Goal: Task Accomplishment & Management: Use online tool/utility

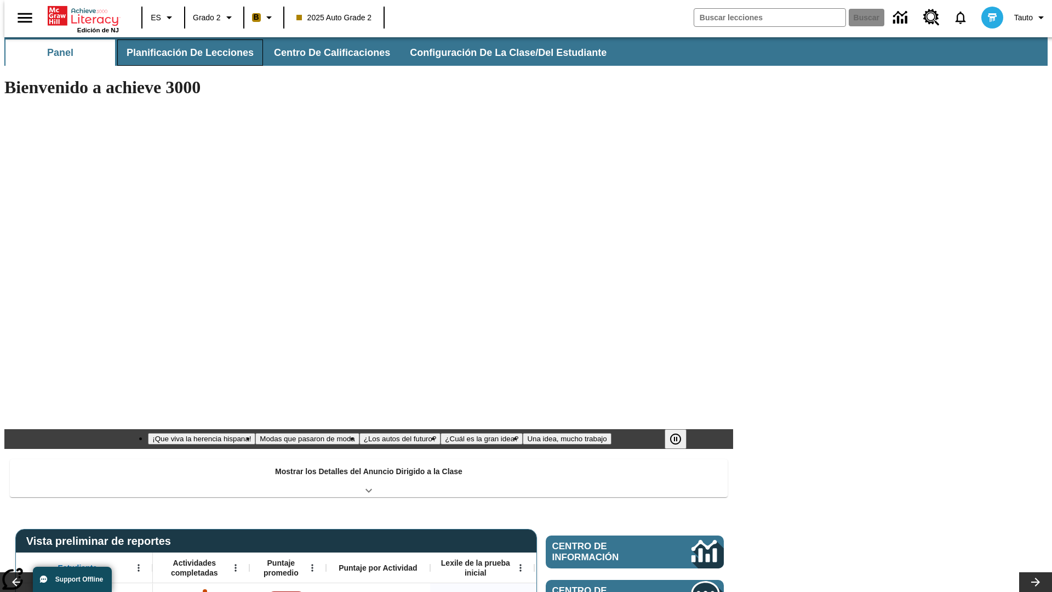
click at [184, 53] on span "Planificación de lecciones" at bounding box center [190, 53] width 127 height 13
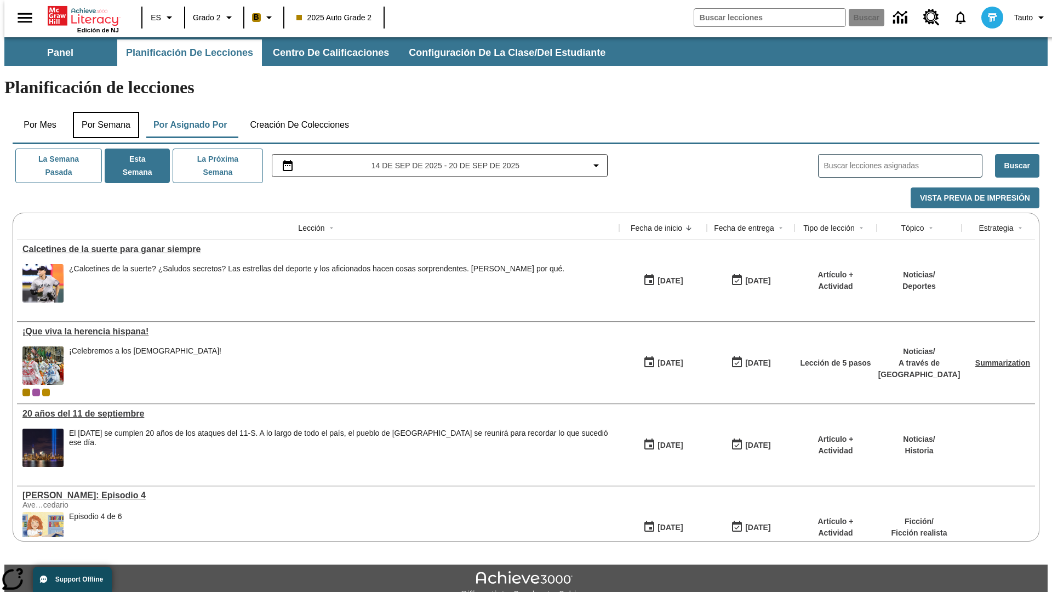
click at [102, 112] on button "Por semana" at bounding box center [106, 125] width 66 height 26
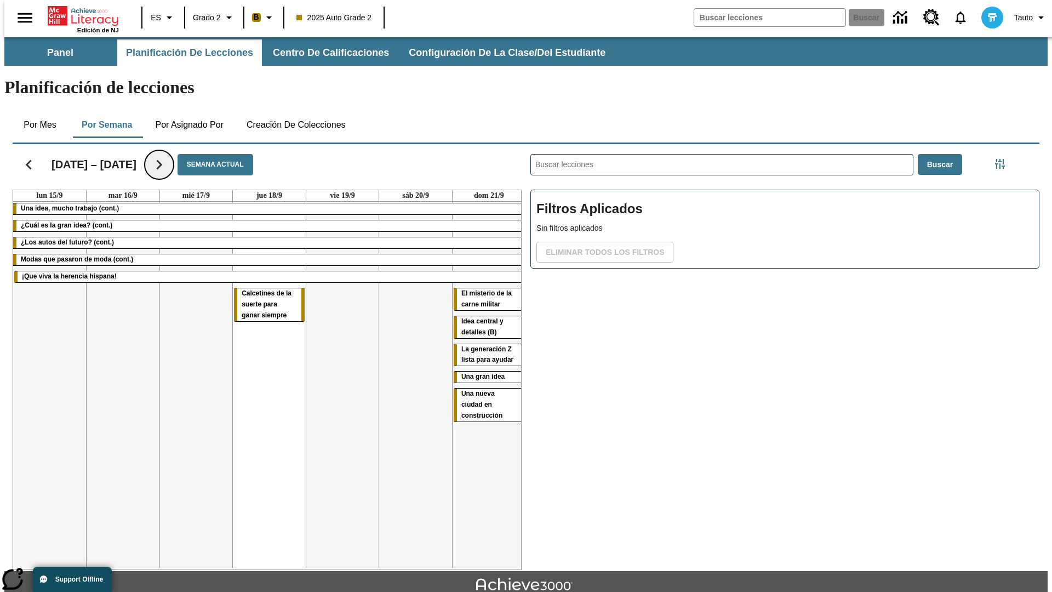
click at [158, 155] on icon "Seguir" at bounding box center [159, 164] width 19 height 19
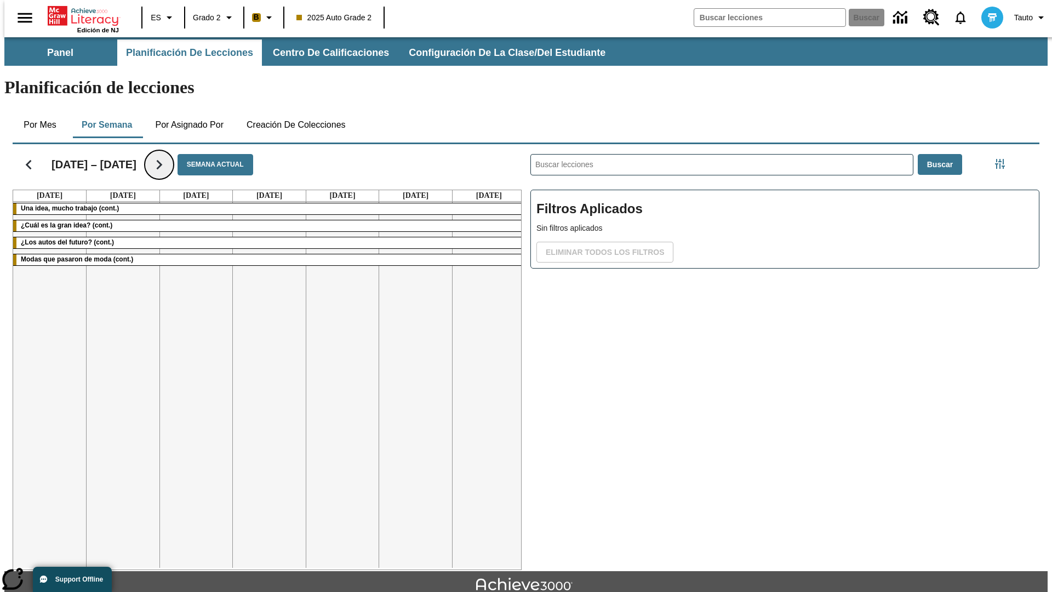
click at [158, 155] on icon "Seguir" at bounding box center [159, 164] width 19 height 19
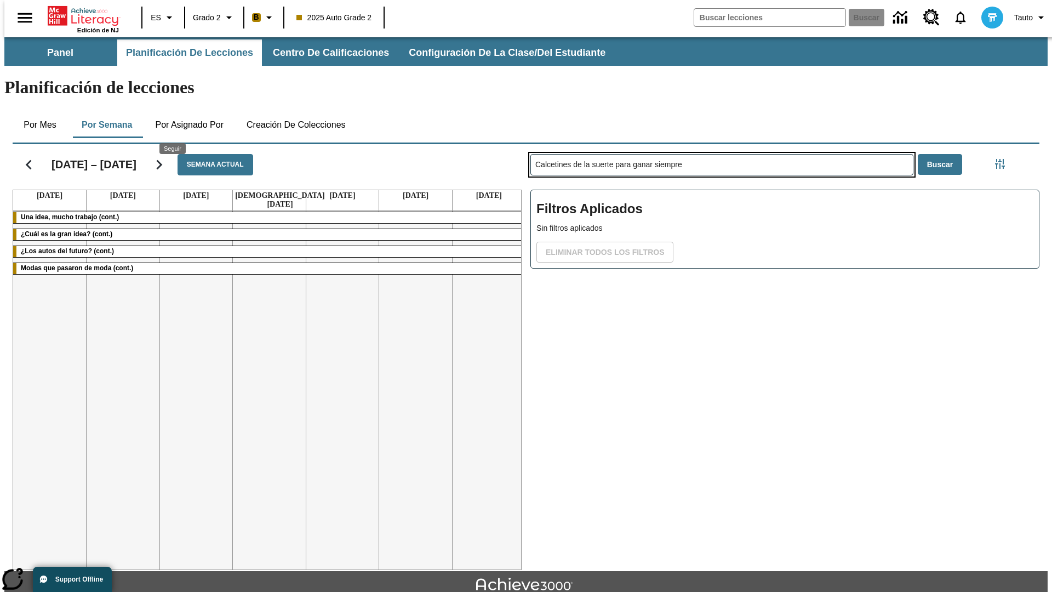
type input "Calcetines de la suerte para ganar siempre"
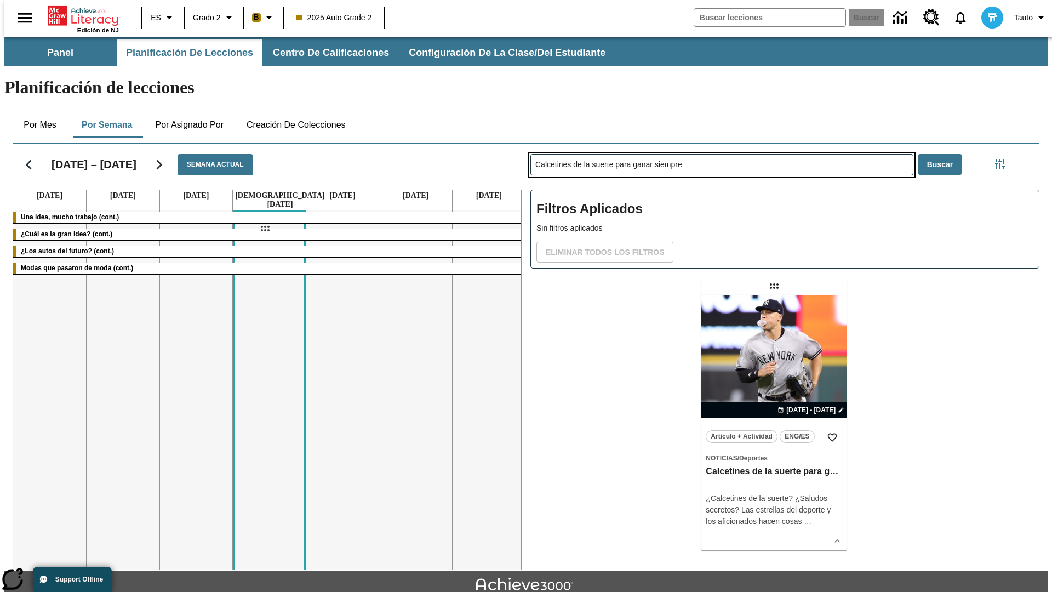
drag, startPoint x: 775, startPoint y: 243, endPoint x: 265, endPoint y: 228, distance: 510.8
click at [265, 228] on div "[DATE] – [DATE] Semana actual [DATE] [DATE] [DATE] [DATE] [DATE] [DATE] [DATE] …" at bounding box center [521, 355] width 1035 height 430
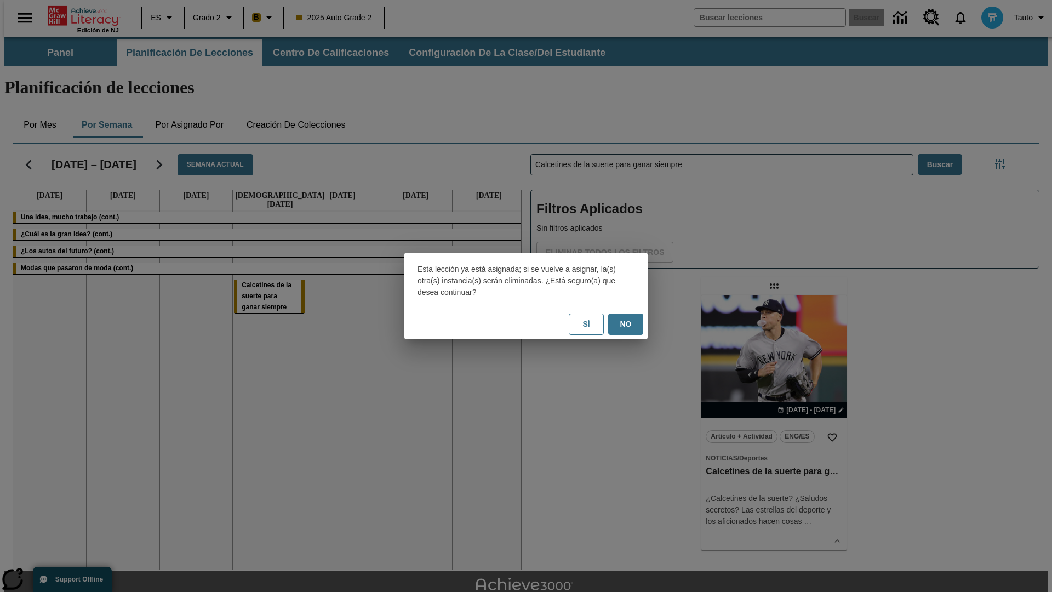
click at [626, 324] on button "No" at bounding box center [625, 323] width 35 height 21
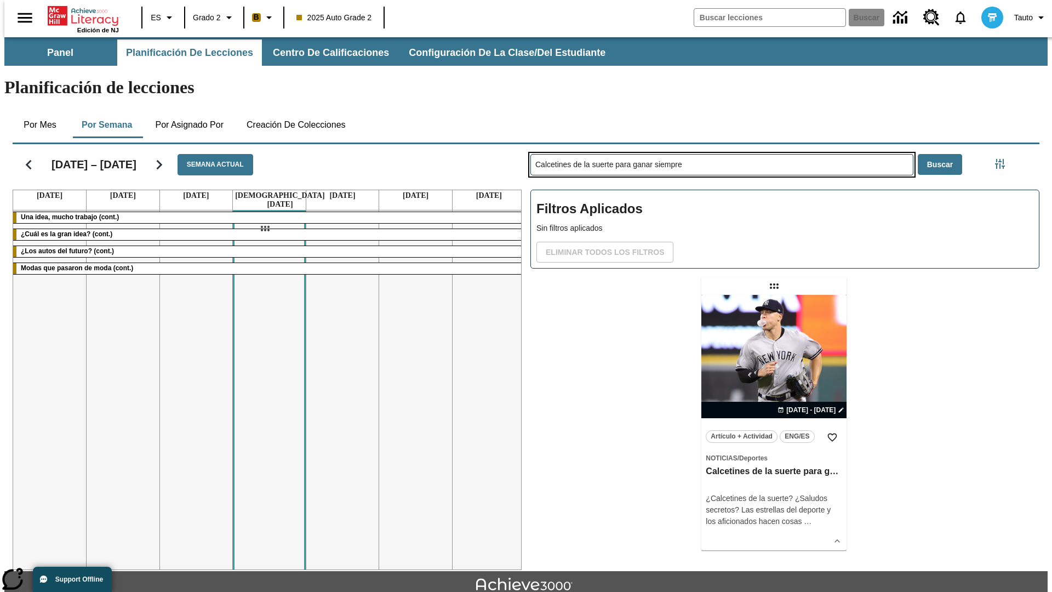
drag, startPoint x: 775, startPoint y: 243, endPoint x: 265, endPoint y: 228, distance: 510.8
click at [265, 228] on div "[DATE] – [DATE] Semana actual [DATE] [DATE] [DATE] [DATE] [DATE] [DATE] [DATE] …" at bounding box center [521, 355] width 1035 height 430
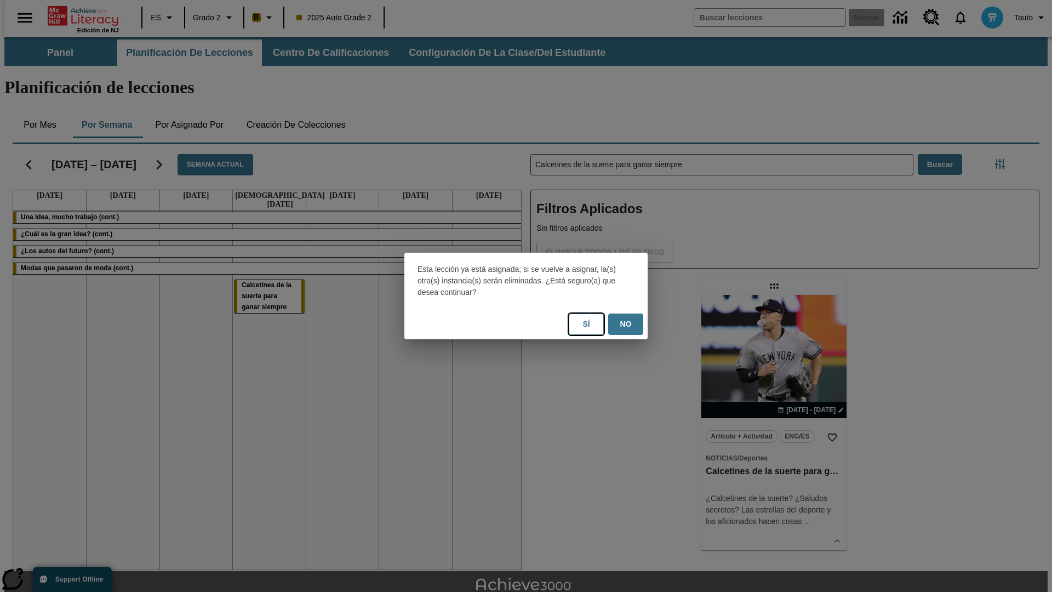
click at [586, 324] on button "Sí" at bounding box center [586, 323] width 35 height 21
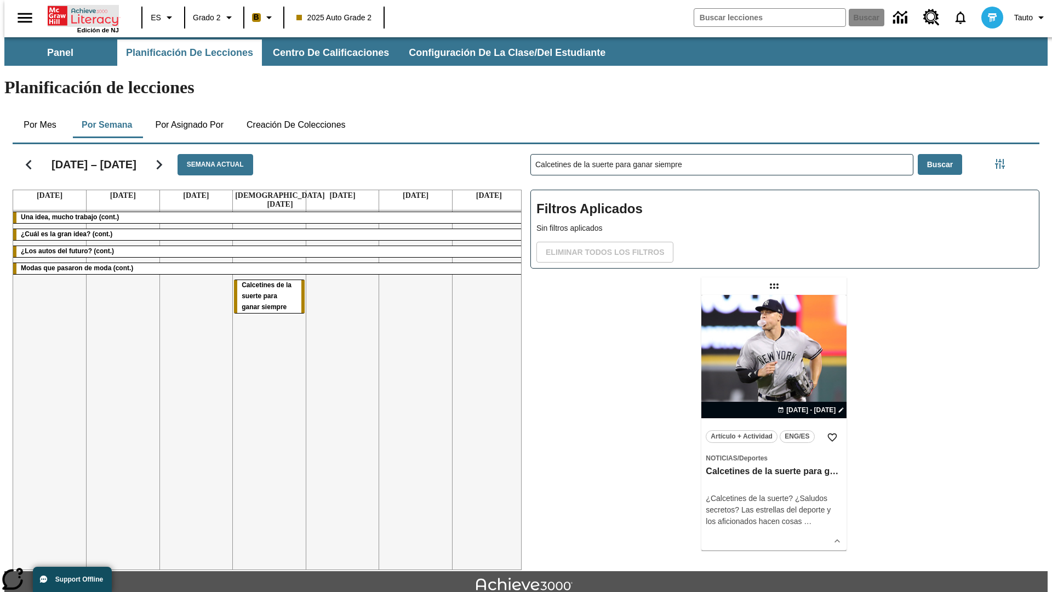
click at [79, 15] on icon "Portada" at bounding box center [84, 16] width 73 height 22
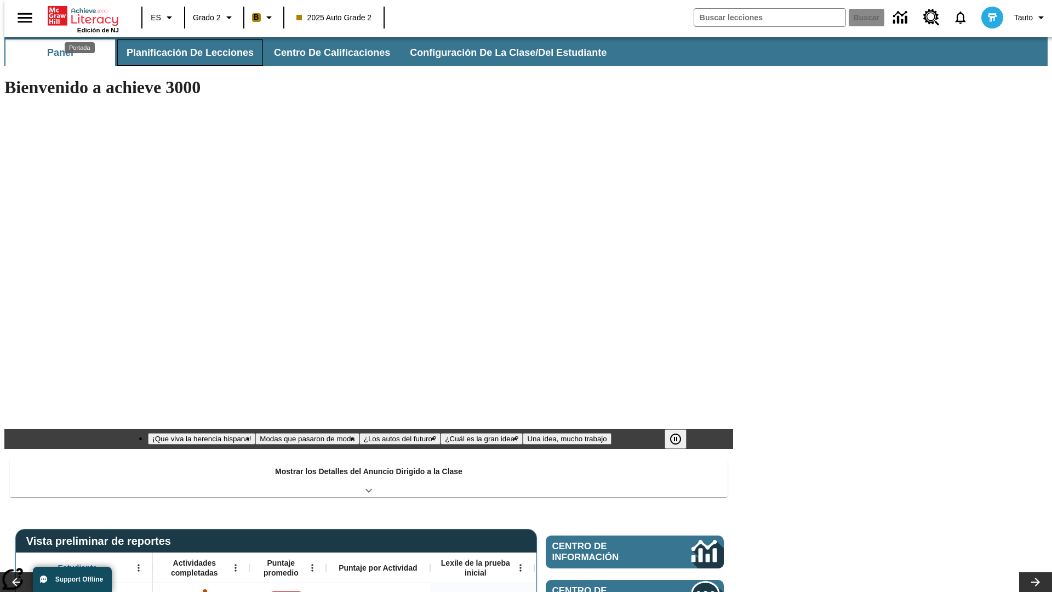
click at [184, 53] on span "Planificación de lecciones" at bounding box center [190, 53] width 127 height 13
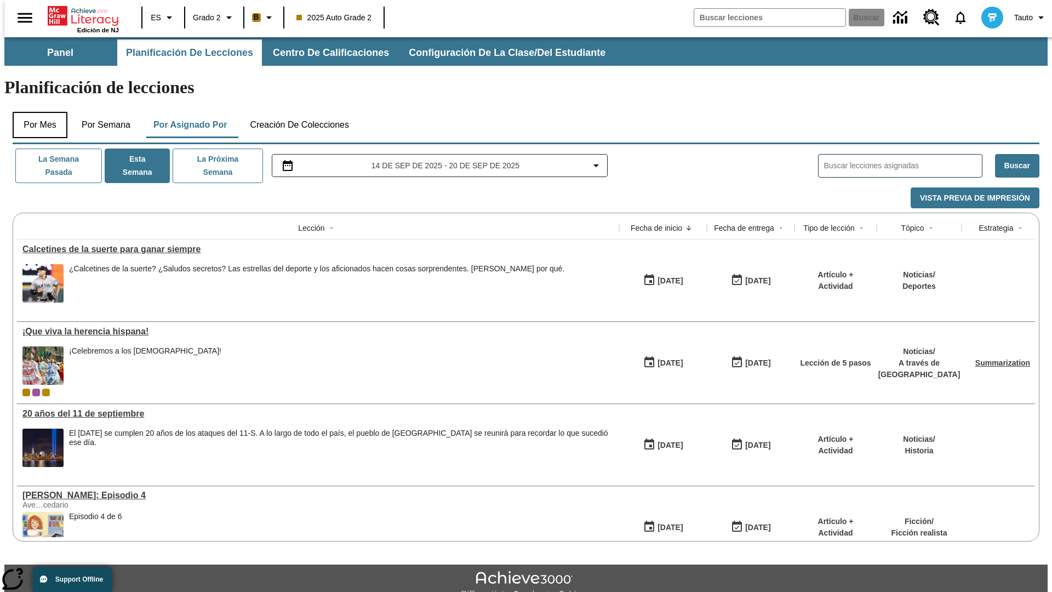
click at [36, 112] on button "Por mes" at bounding box center [40, 125] width 55 height 26
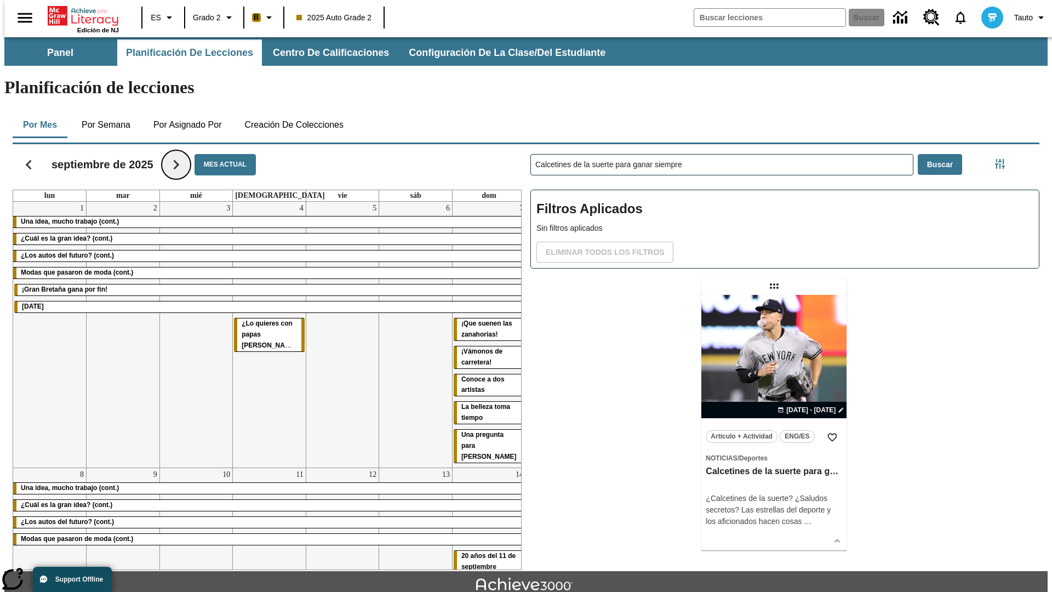
click at [176, 155] on icon "Seguir" at bounding box center [176, 164] width 19 height 19
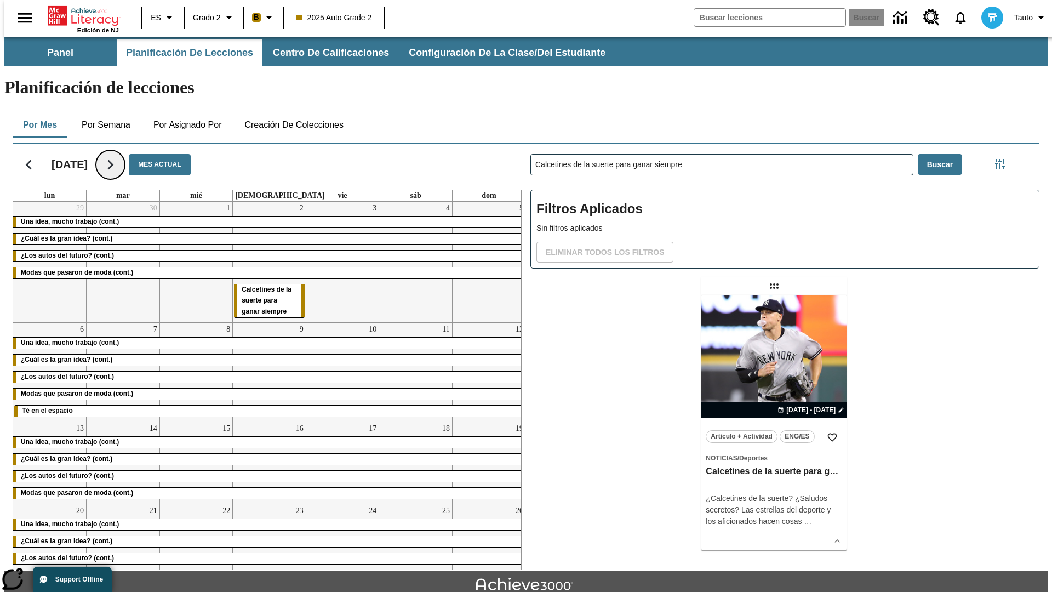
click at [120, 155] on icon "Seguir" at bounding box center [110, 164] width 19 height 19
